Goal: Information Seeking & Learning: Learn about a topic

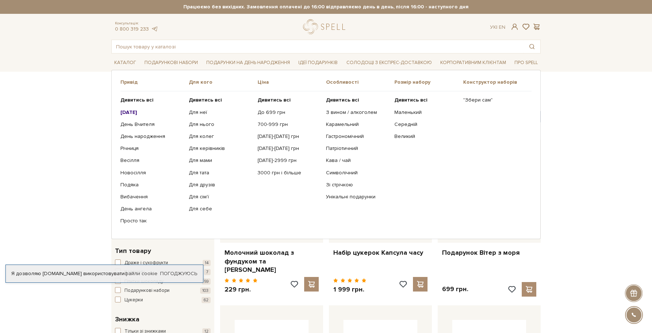
click at [137, 111] on b "[DATE]" at bounding box center [128, 112] width 17 height 6
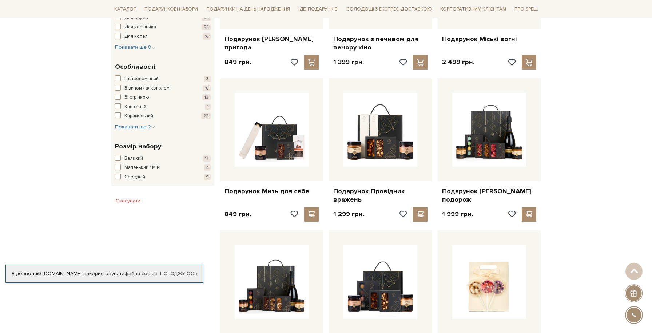
scroll to position [367, 0]
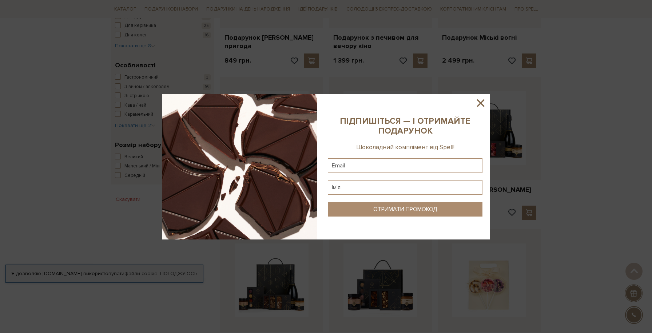
click at [482, 104] on icon at bounding box center [480, 102] width 7 height 7
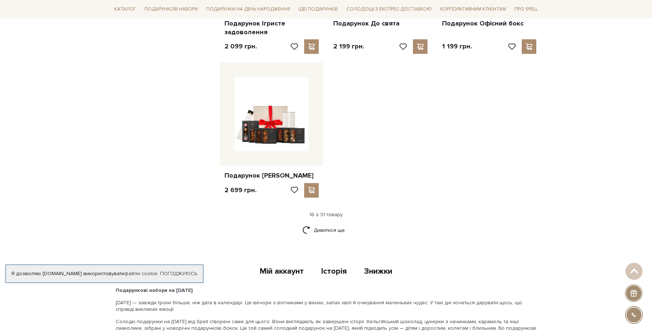
scroll to position [839, 0]
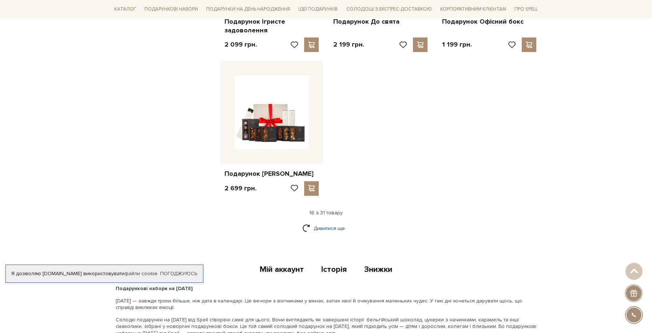
click at [332, 230] on link "Дивитися ще" at bounding box center [325, 228] width 47 height 13
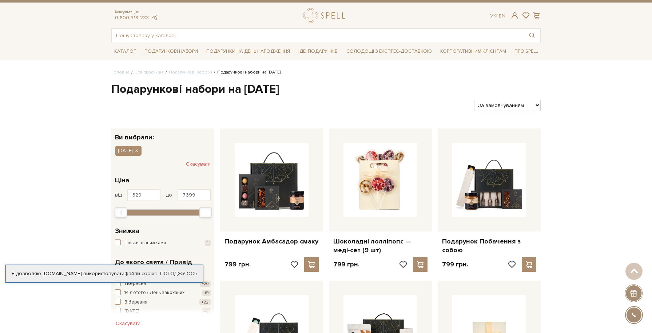
scroll to position [6, 0]
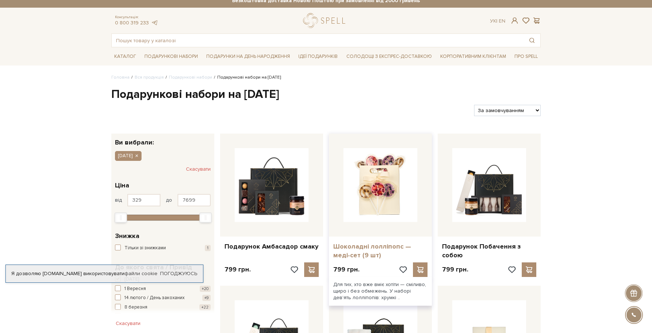
click at [365, 247] on link "Шоколадні лолліпопс — меді-сет (9 шт)" at bounding box center [380, 250] width 94 height 17
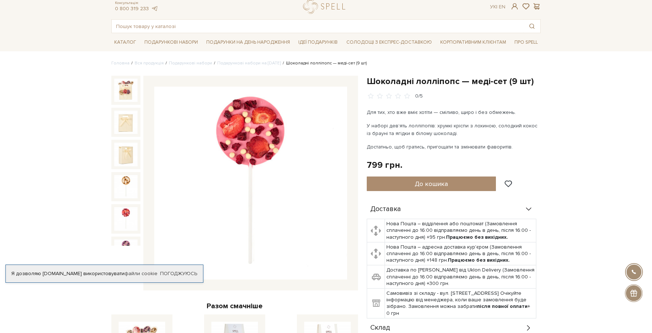
scroll to position [23, 0]
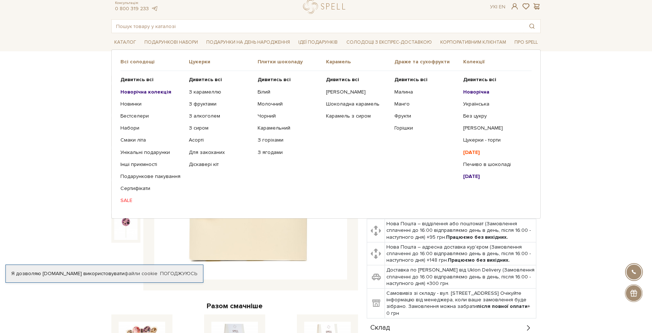
click at [127, 94] on b "Новорічна колекція" at bounding box center [145, 92] width 51 height 6
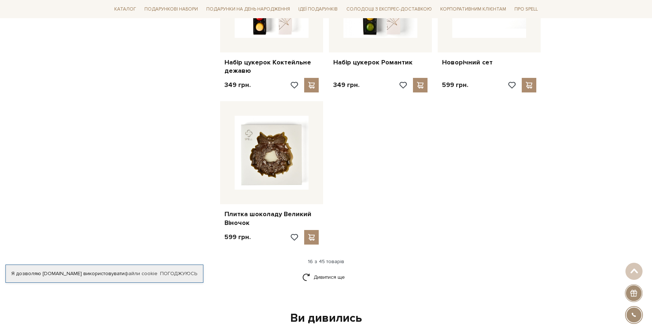
scroll to position [799, 0]
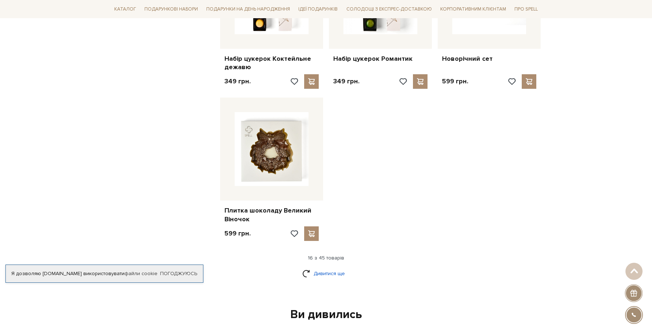
click at [324, 272] on link "Дивитися ще" at bounding box center [325, 273] width 47 height 13
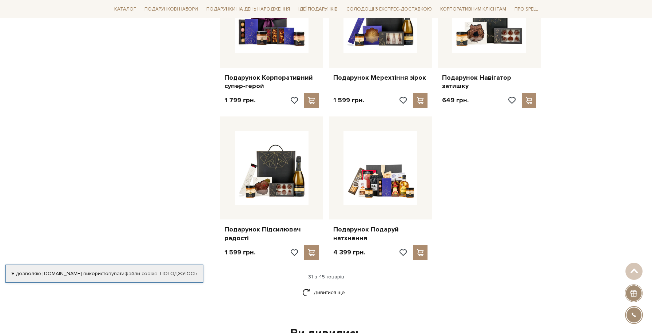
scroll to position [1558, 0]
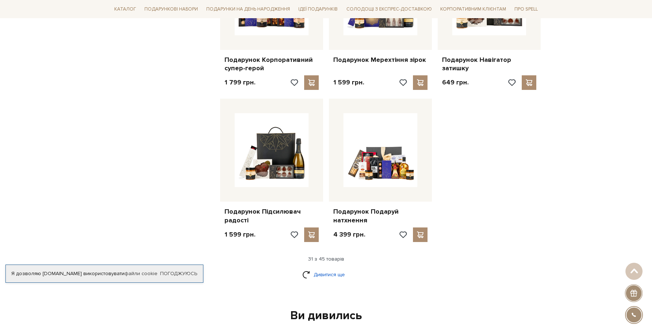
click at [337, 280] on link "Дивитися ще" at bounding box center [325, 274] width 47 height 13
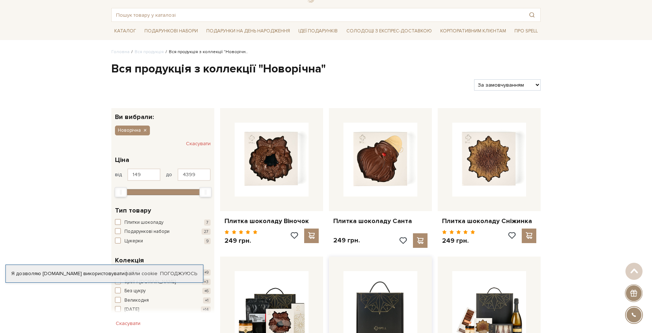
scroll to position [0, 0]
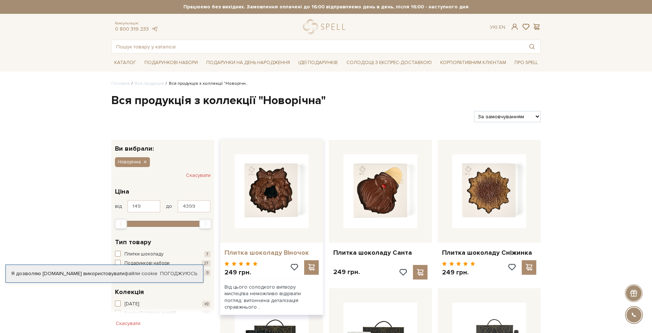
click at [281, 249] on link "Плитка шоколаду Віночок" at bounding box center [272, 253] width 94 height 8
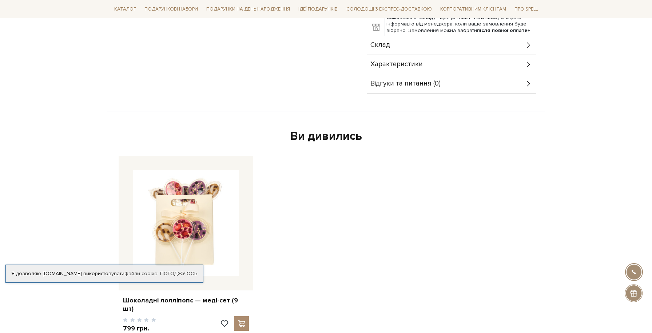
scroll to position [337, 0]
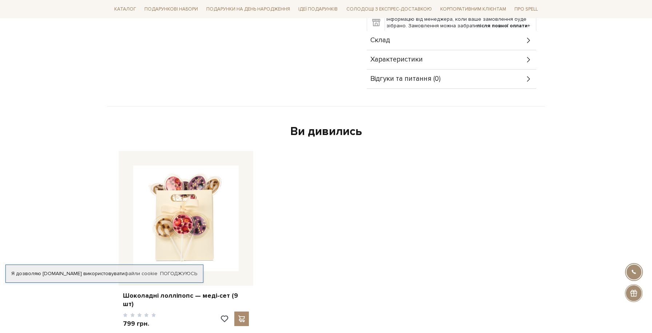
click at [423, 41] on div "Склад" at bounding box center [452, 40] width 170 height 19
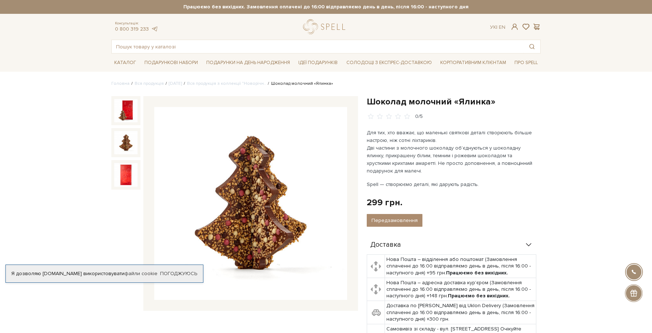
click at [124, 139] on img at bounding box center [125, 142] width 23 height 23
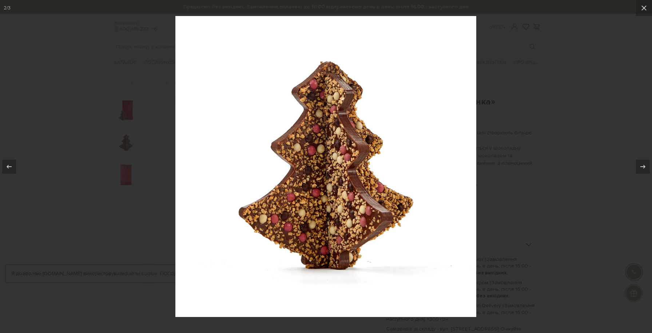
click at [537, 88] on div at bounding box center [326, 166] width 652 height 333
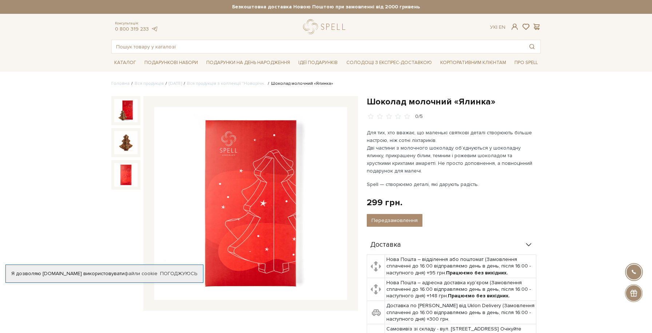
click at [125, 180] on img at bounding box center [125, 174] width 23 height 23
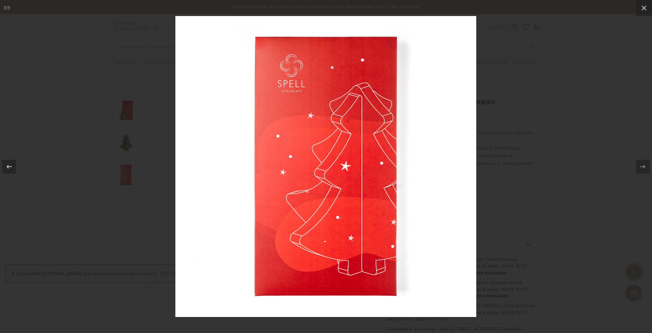
click at [547, 107] on div at bounding box center [326, 166] width 652 height 333
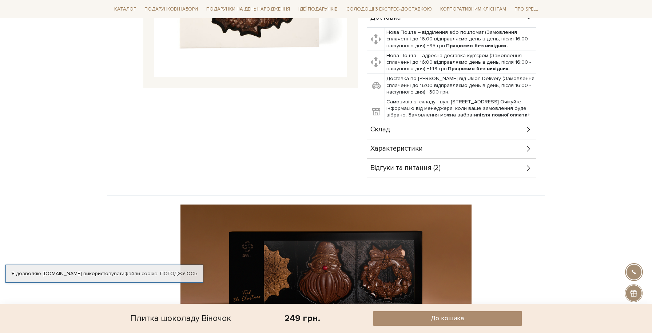
scroll to position [225, 0]
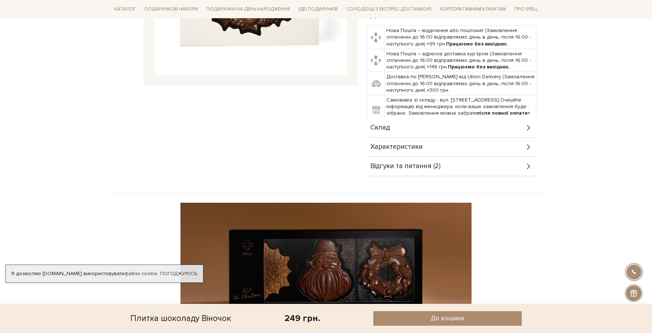
click at [412, 129] on div "Склад" at bounding box center [452, 127] width 170 height 19
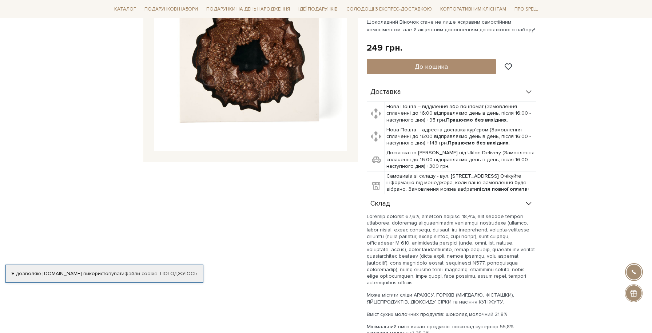
scroll to position [0, 0]
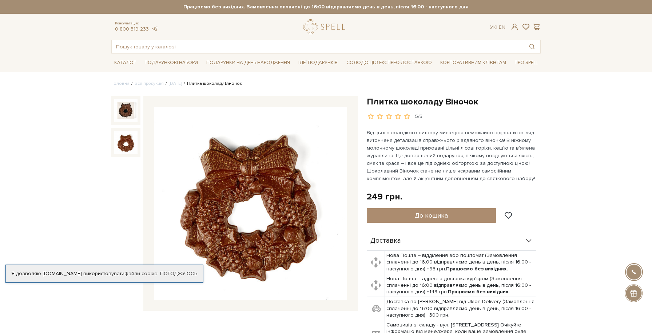
click at [125, 143] on img at bounding box center [125, 142] width 23 height 23
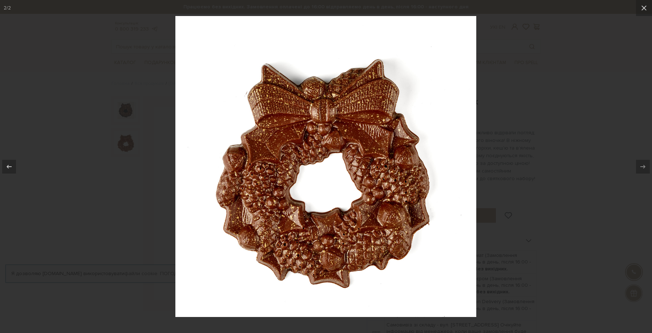
click at [126, 131] on div at bounding box center [326, 166] width 652 height 333
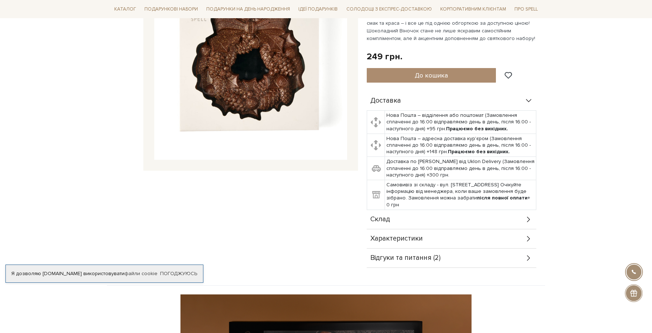
scroll to position [190, 0]
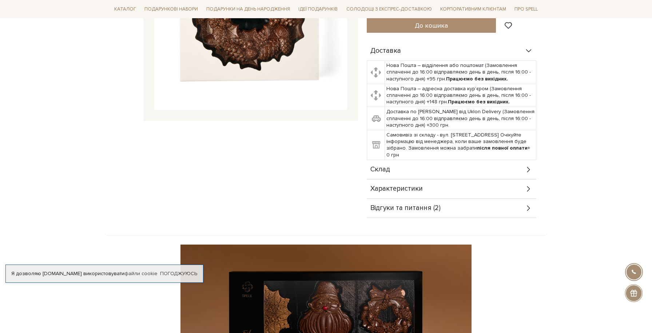
click at [455, 169] on div "Склад" at bounding box center [452, 169] width 170 height 19
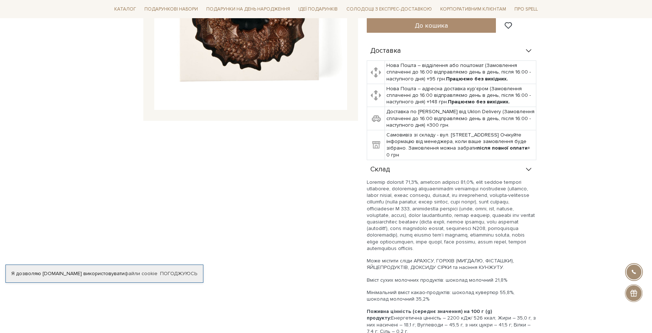
click at [455, 169] on div "Склад" at bounding box center [452, 169] width 170 height 19
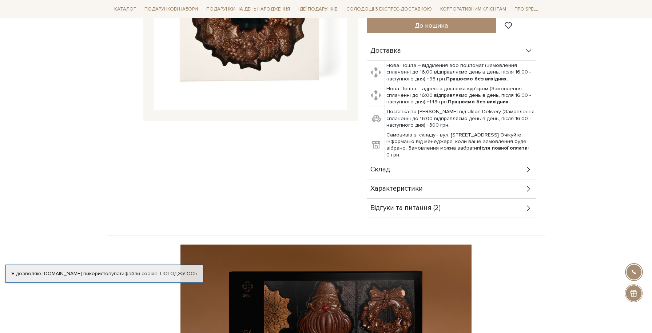
click at [441, 193] on div "Характеристики" at bounding box center [452, 188] width 170 height 19
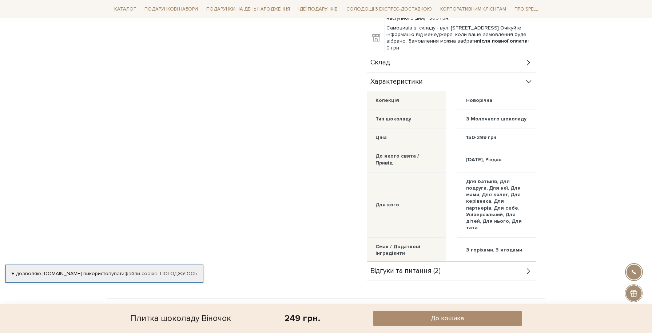
scroll to position [297, 0]
click at [492, 61] on div "Склад" at bounding box center [452, 63] width 170 height 19
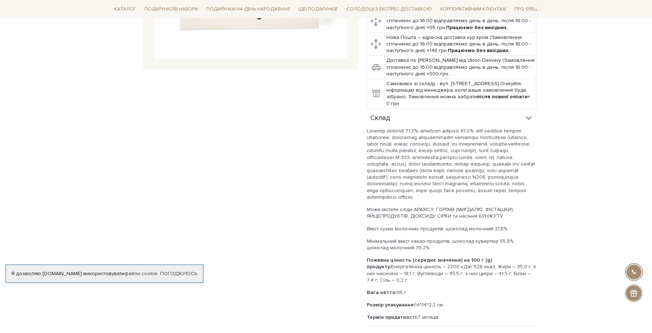
scroll to position [187, 0]
